Goal: Information Seeking & Learning: Check status

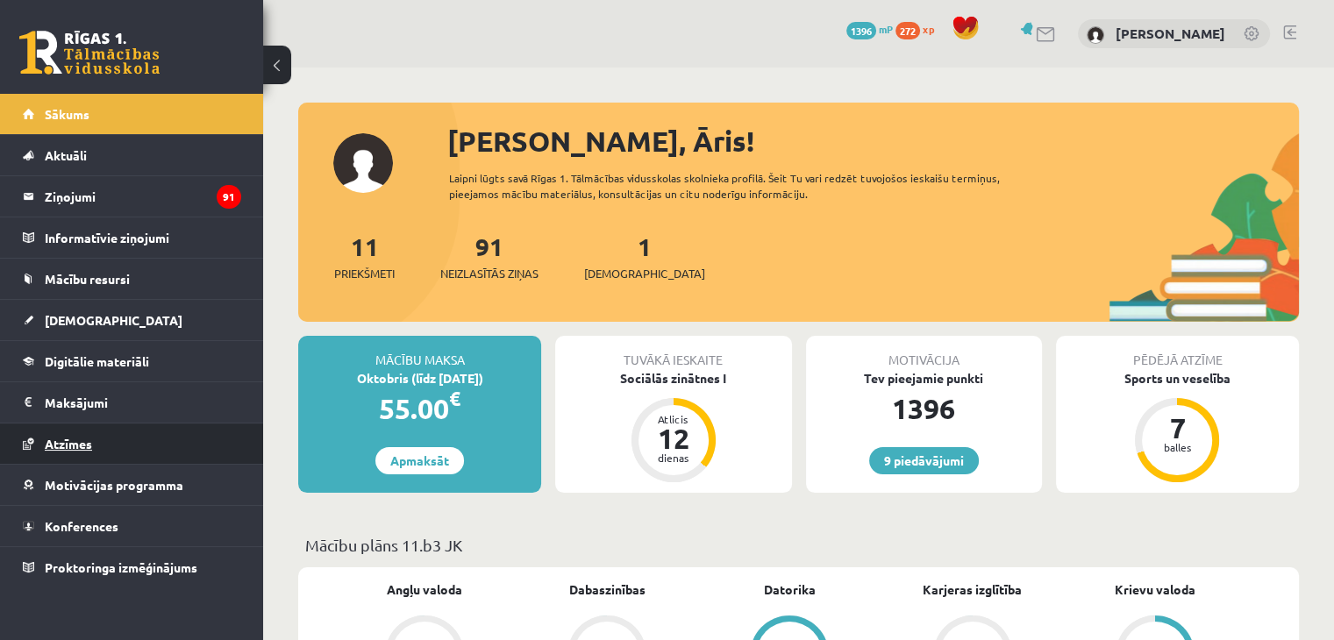
click at [176, 443] on link "Atzīmes" at bounding box center [132, 444] width 218 height 40
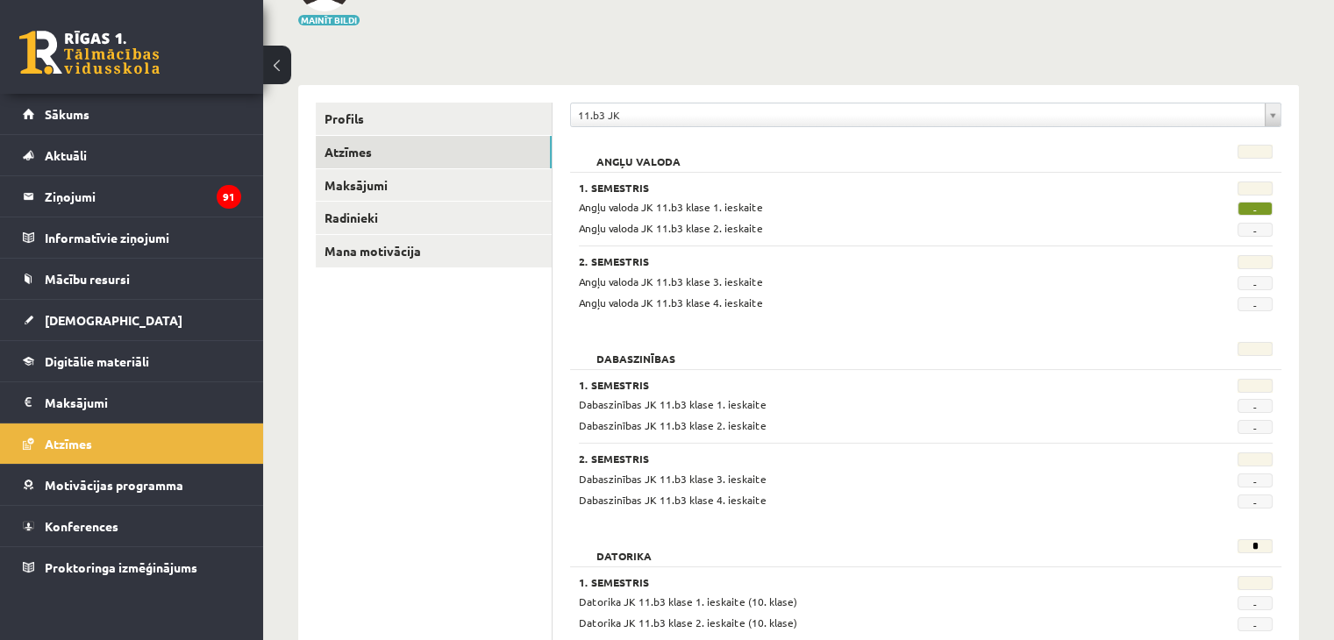
scroll to position [81, 0]
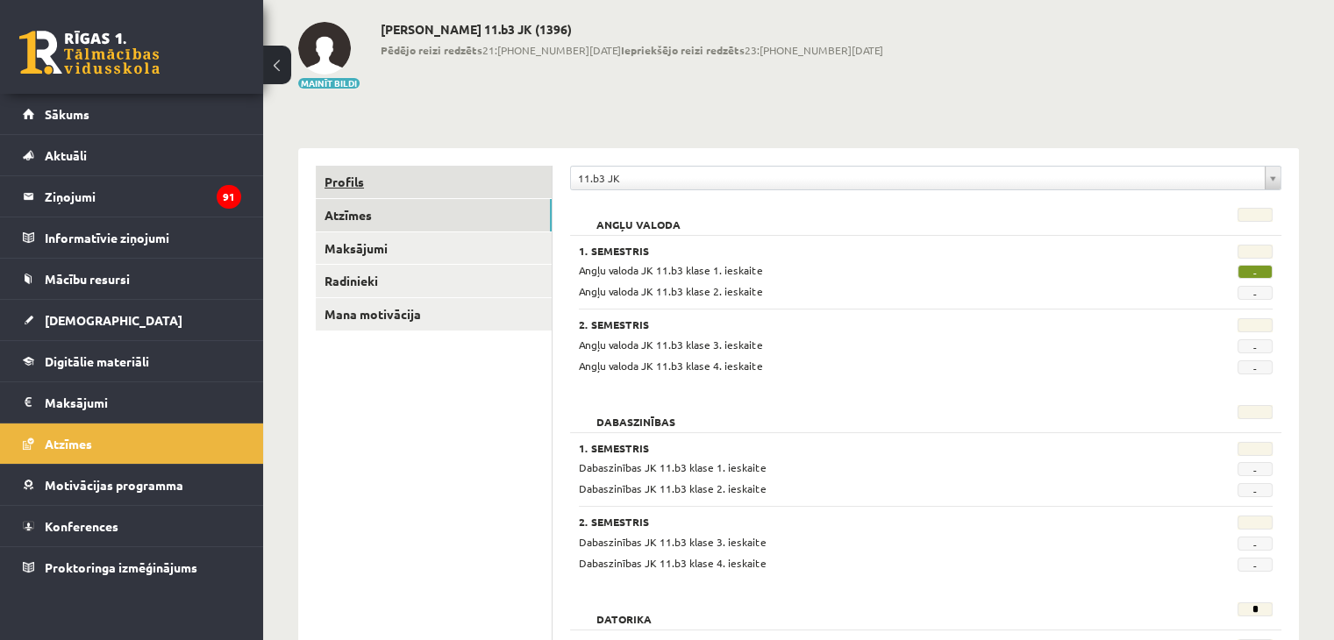
click at [401, 187] on link "Profils" at bounding box center [434, 182] width 236 height 32
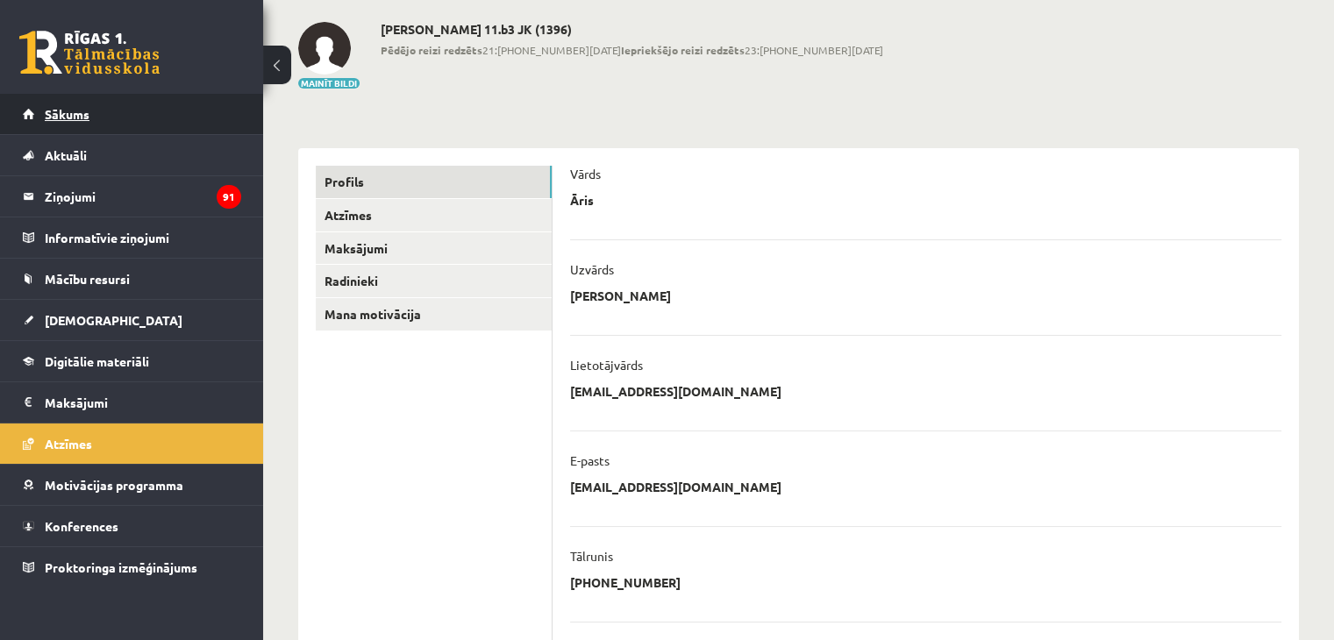
click at [112, 119] on link "Sākums" at bounding box center [132, 114] width 218 height 40
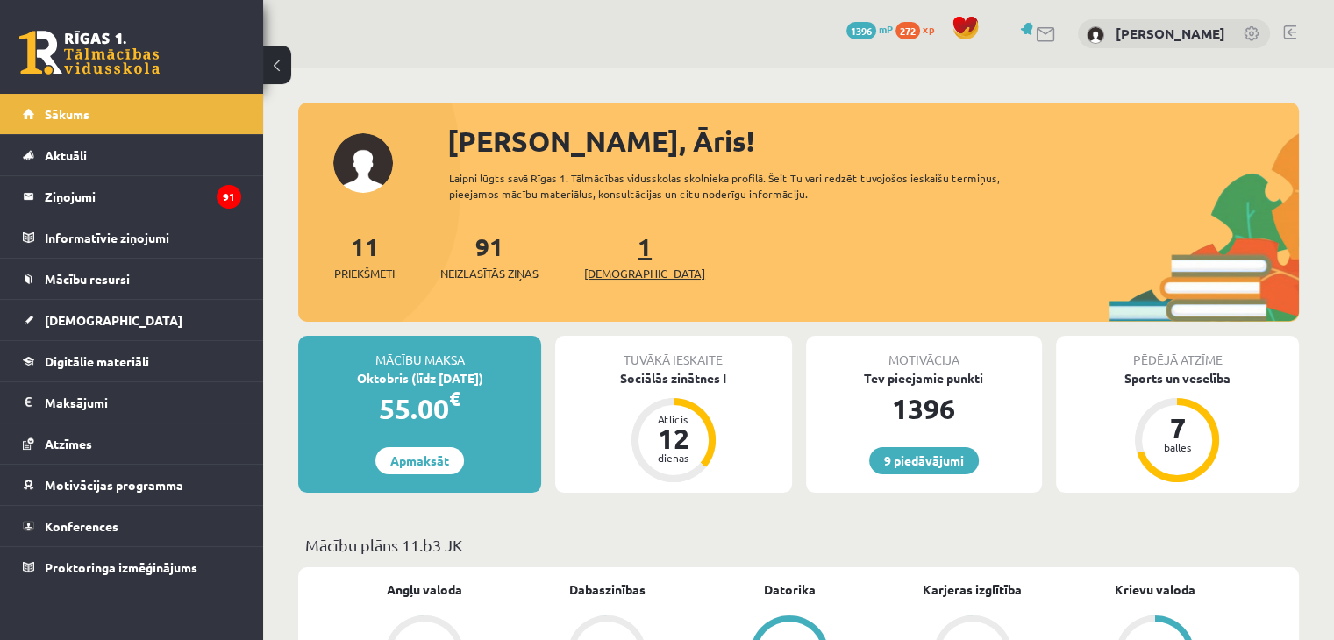
click at [610, 253] on link "1 Ieskaites" at bounding box center [644, 257] width 121 height 52
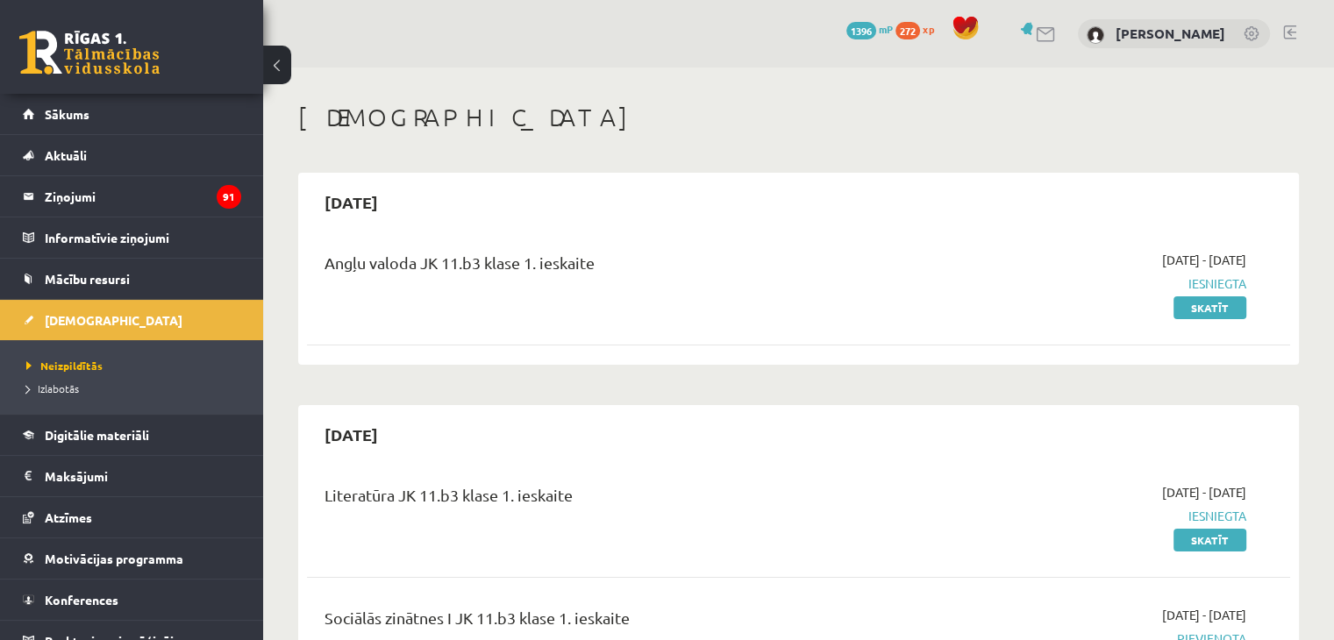
click at [837, 129] on h1 "[DEMOGRAPHIC_DATA]" at bounding box center [798, 118] width 1001 height 30
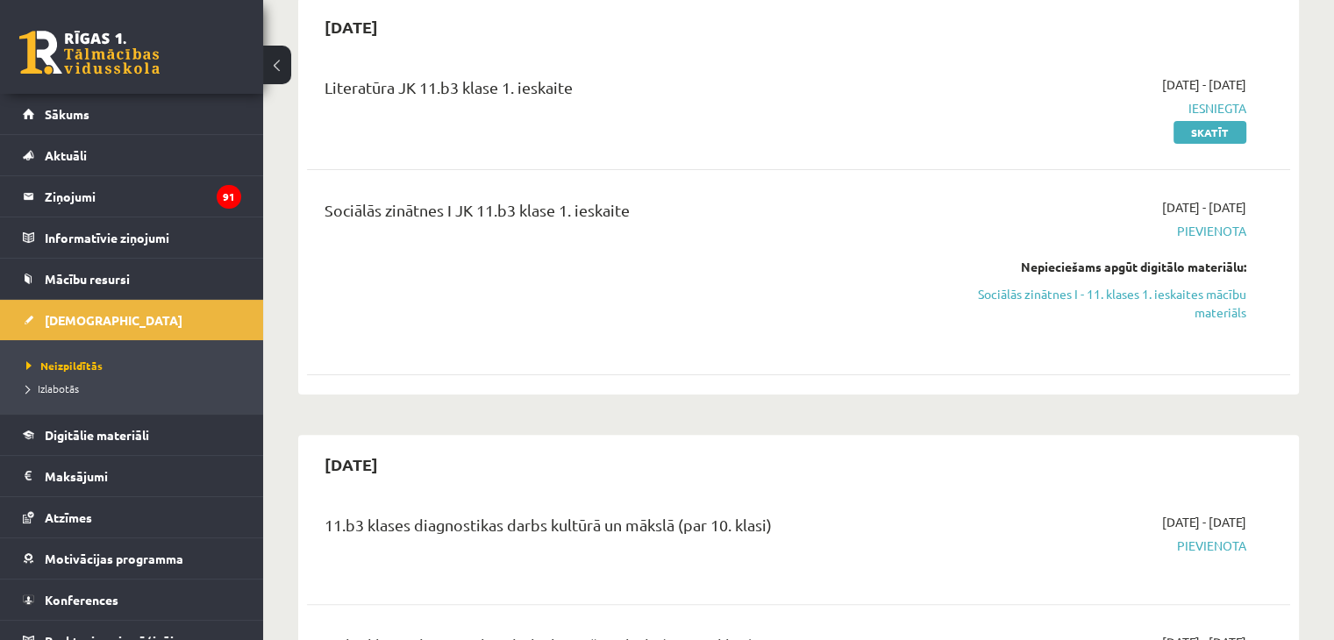
scroll to position [439, 0]
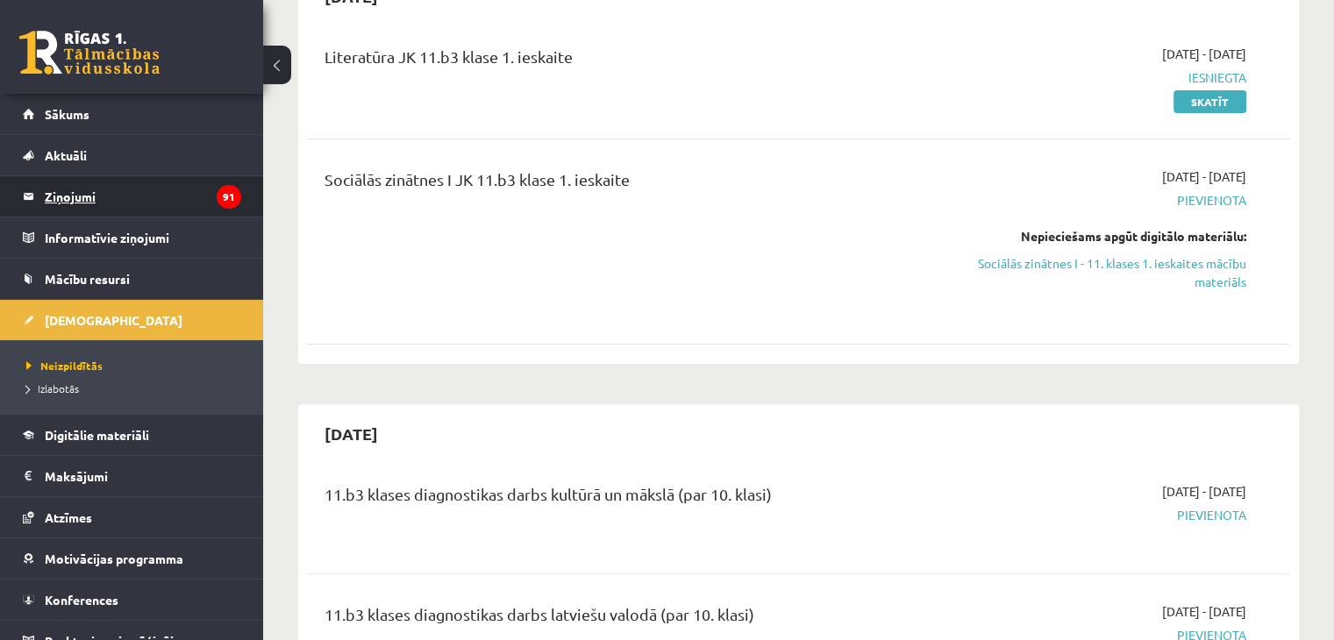
click at [133, 204] on legend "Ziņojumi 91" at bounding box center [143, 196] width 196 height 40
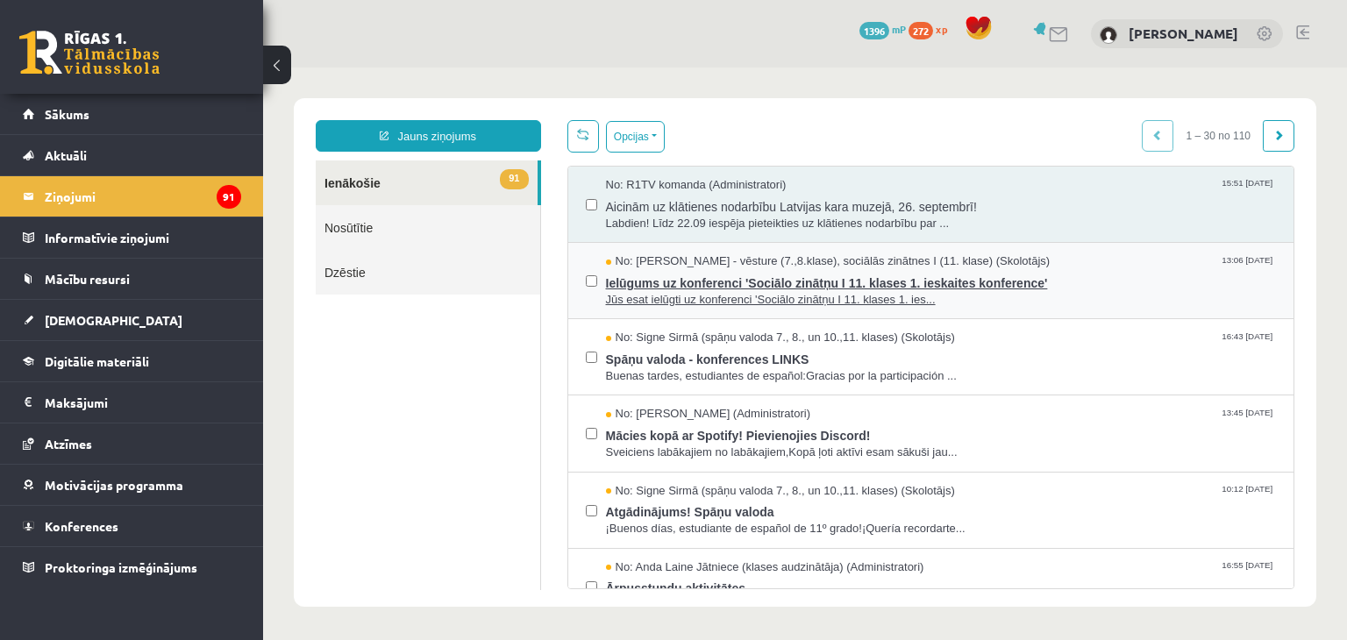
click at [830, 277] on span "Ielūgums uz konferenci 'Sociālo zinātņu I 11. klases 1. ieskaites konference'" at bounding box center [941, 281] width 671 height 22
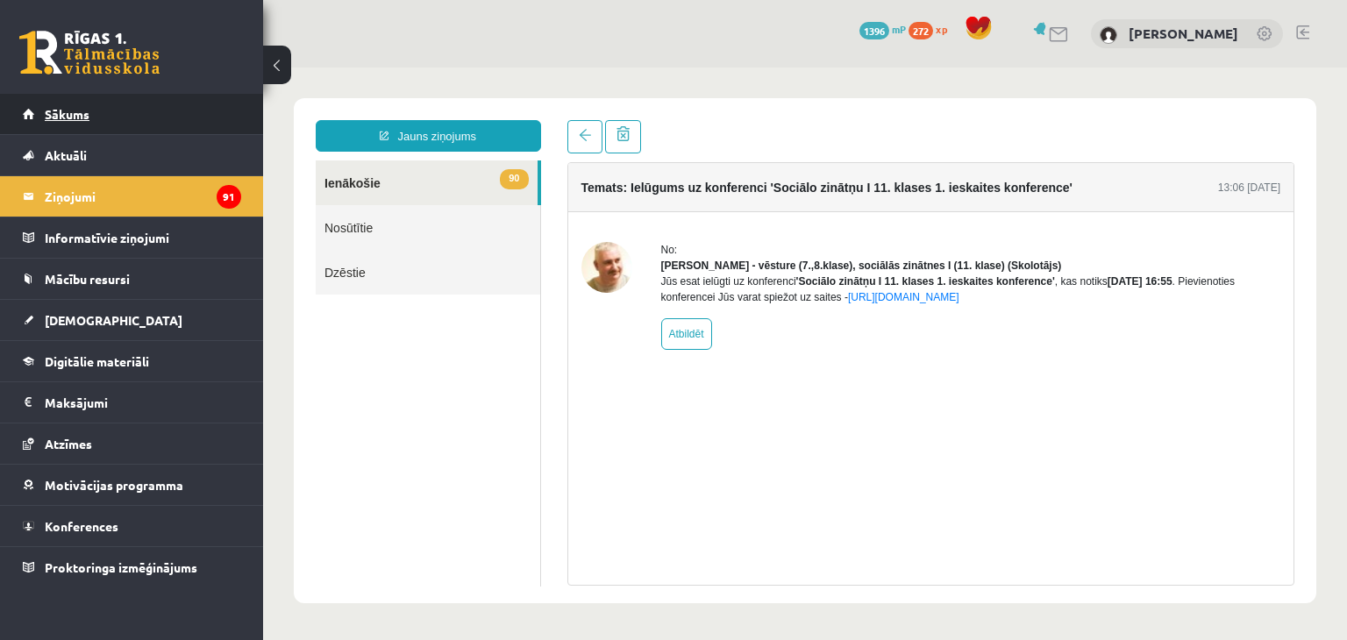
click at [168, 120] on link "Sākums" at bounding box center [132, 114] width 218 height 40
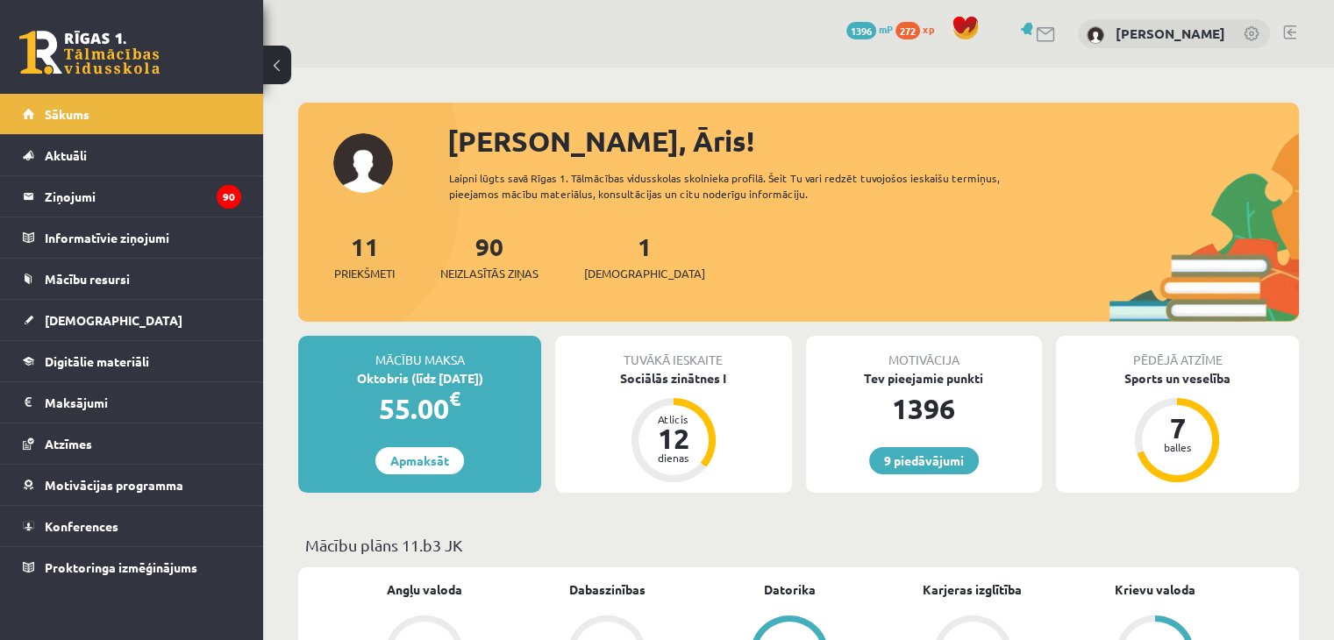
scroll to position [88, 0]
